Goal: Navigation & Orientation: Go to known website

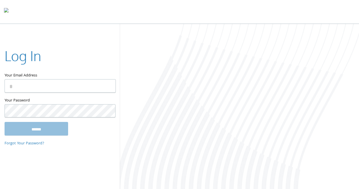
click at [333, 31] on div at bounding box center [239, 107] width 239 height 166
